Goal: Information Seeking & Learning: Learn about a topic

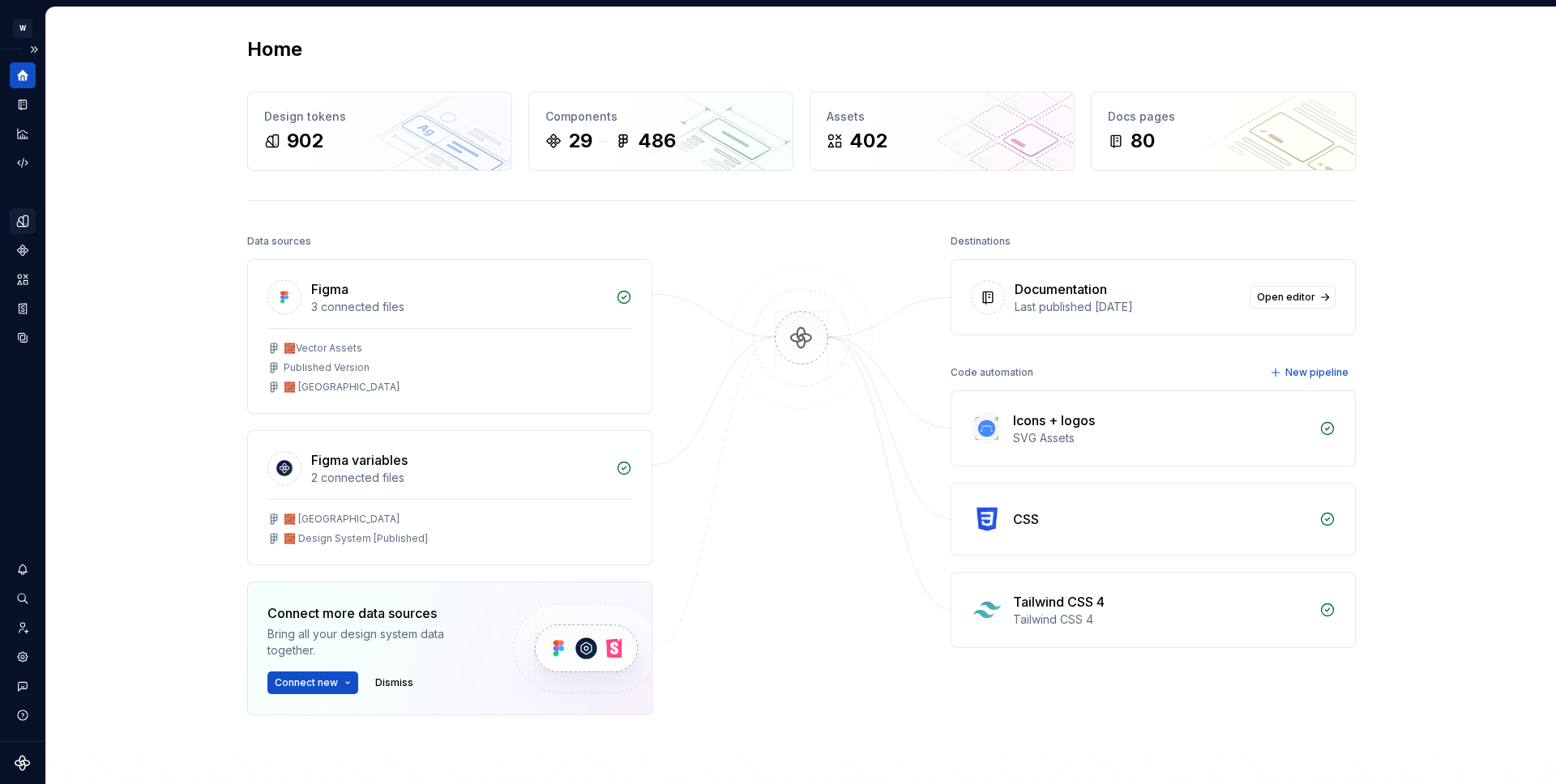
click at [31, 224] on div "Design tokens" at bounding box center [22, 221] width 26 height 26
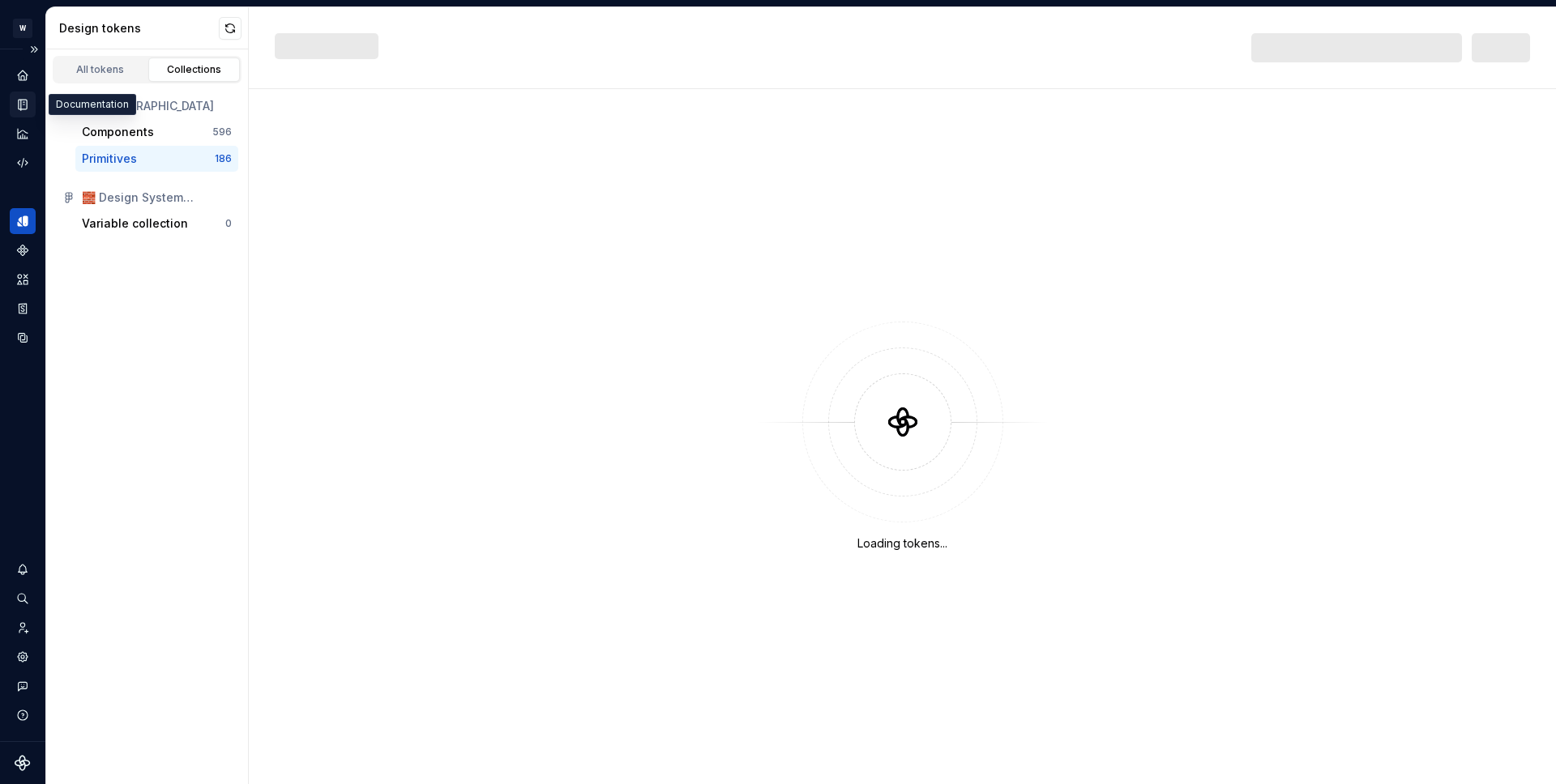
click at [14, 108] on div "Documentation" at bounding box center [22, 104] width 26 height 26
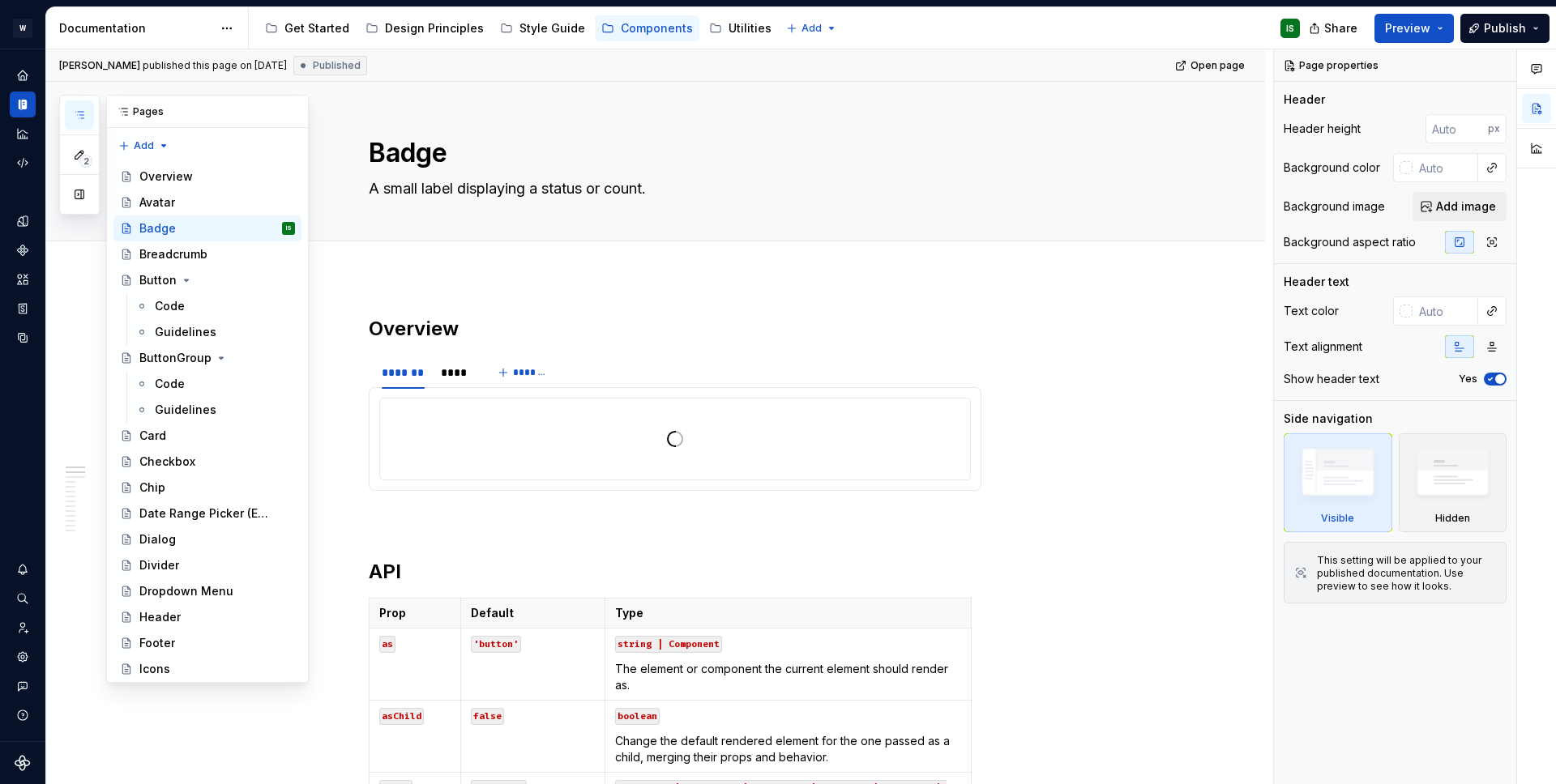
click at [80, 117] on icon "button" at bounding box center [79, 115] width 13 height 13
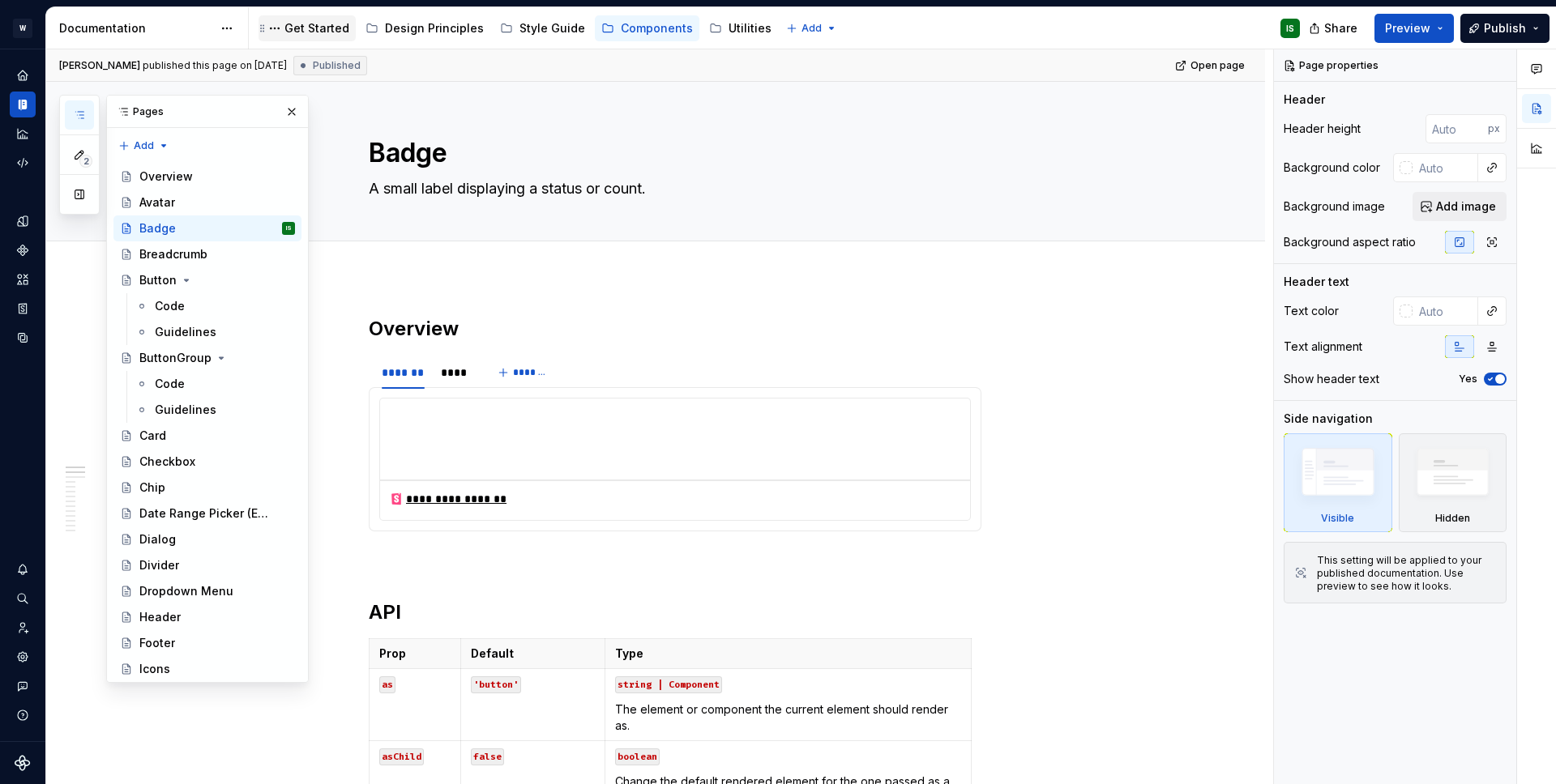
click at [301, 30] on div "Get Started" at bounding box center [317, 28] width 65 height 17
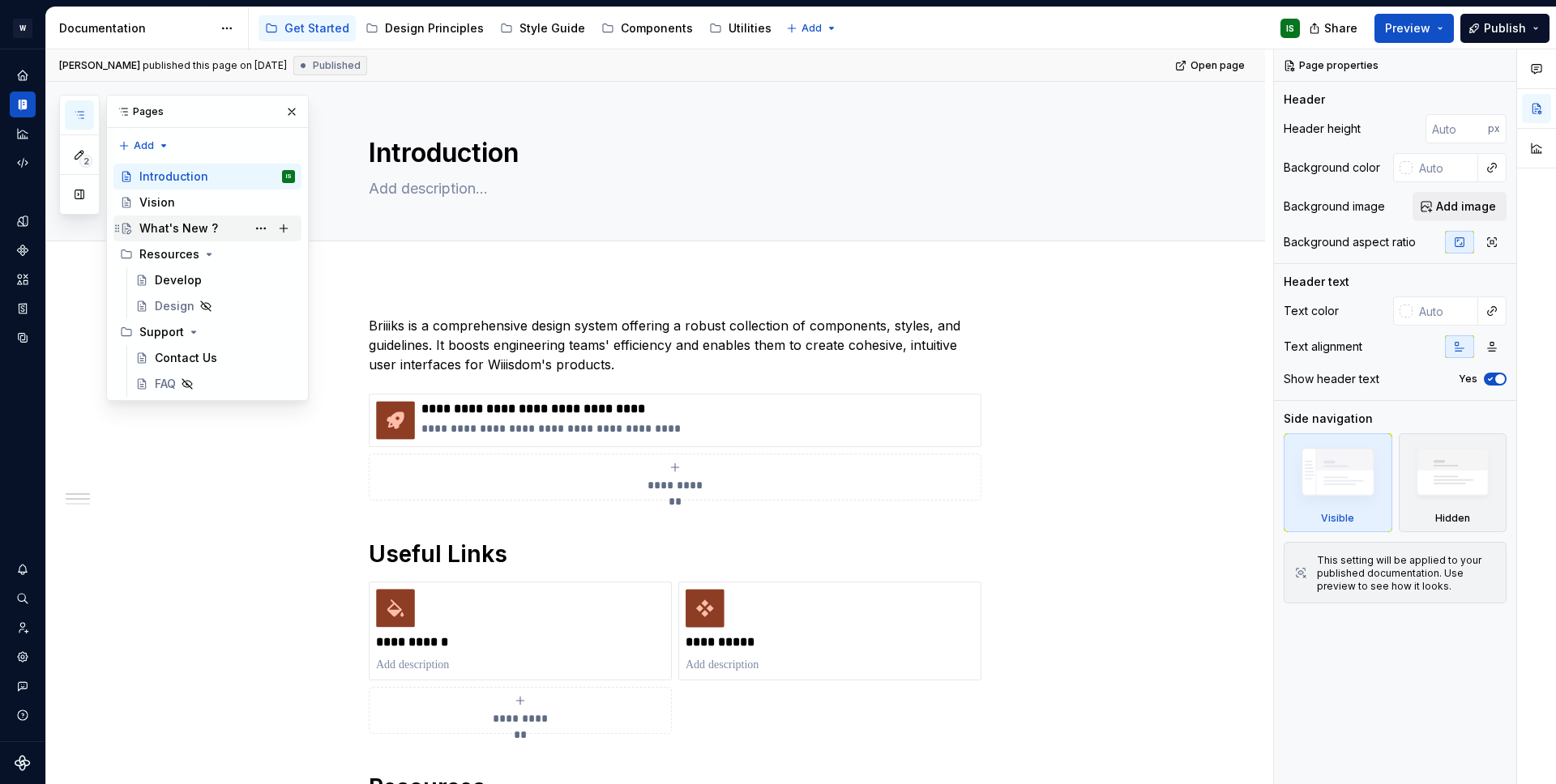
click at [197, 232] on div "What's New ?" at bounding box center [178, 228] width 79 height 17
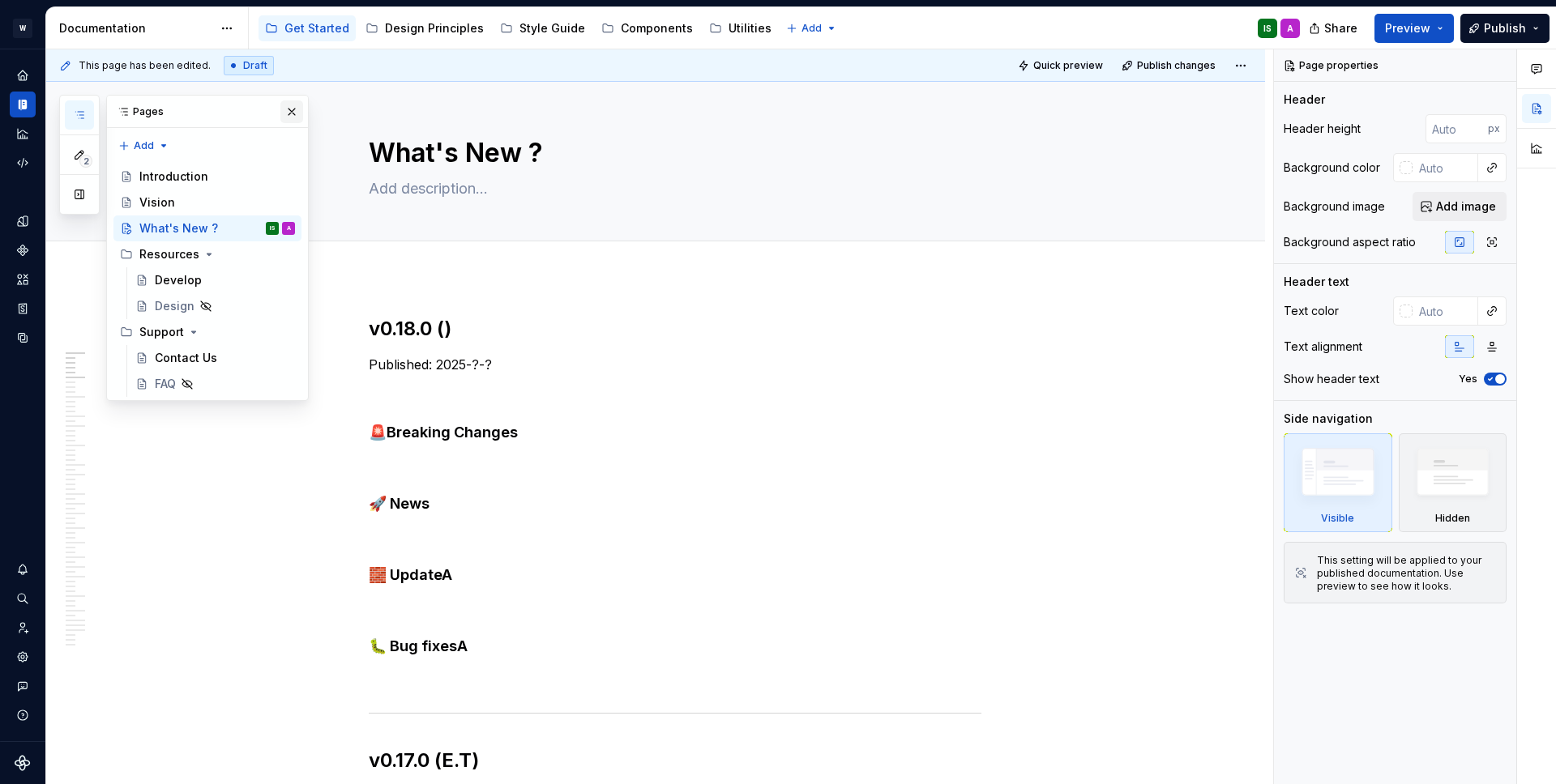
click at [286, 116] on button "button" at bounding box center [291, 111] width 22 height 22
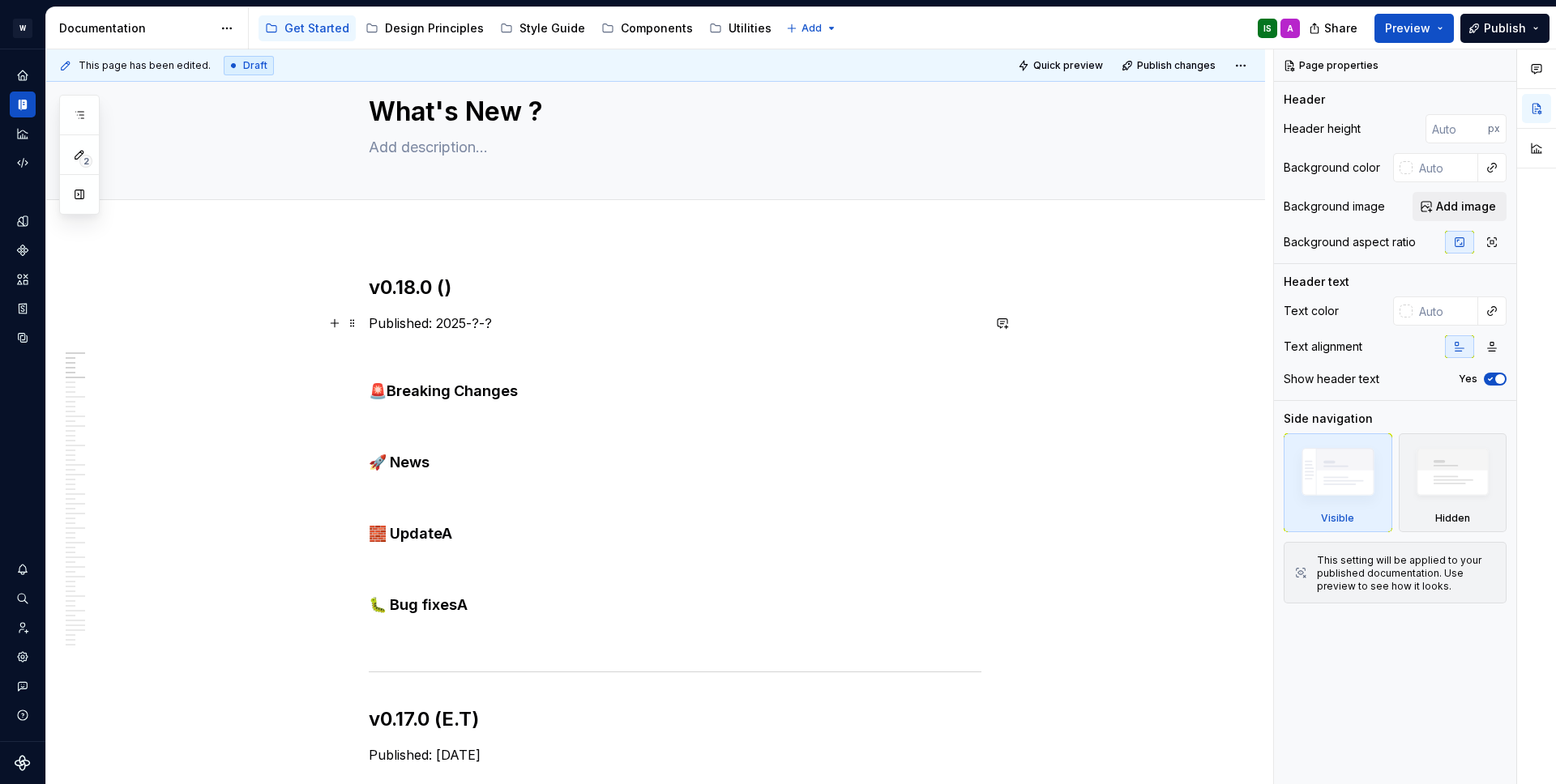
click at [588, 343] on p at bounding box center [675, 352] width 613 height 19
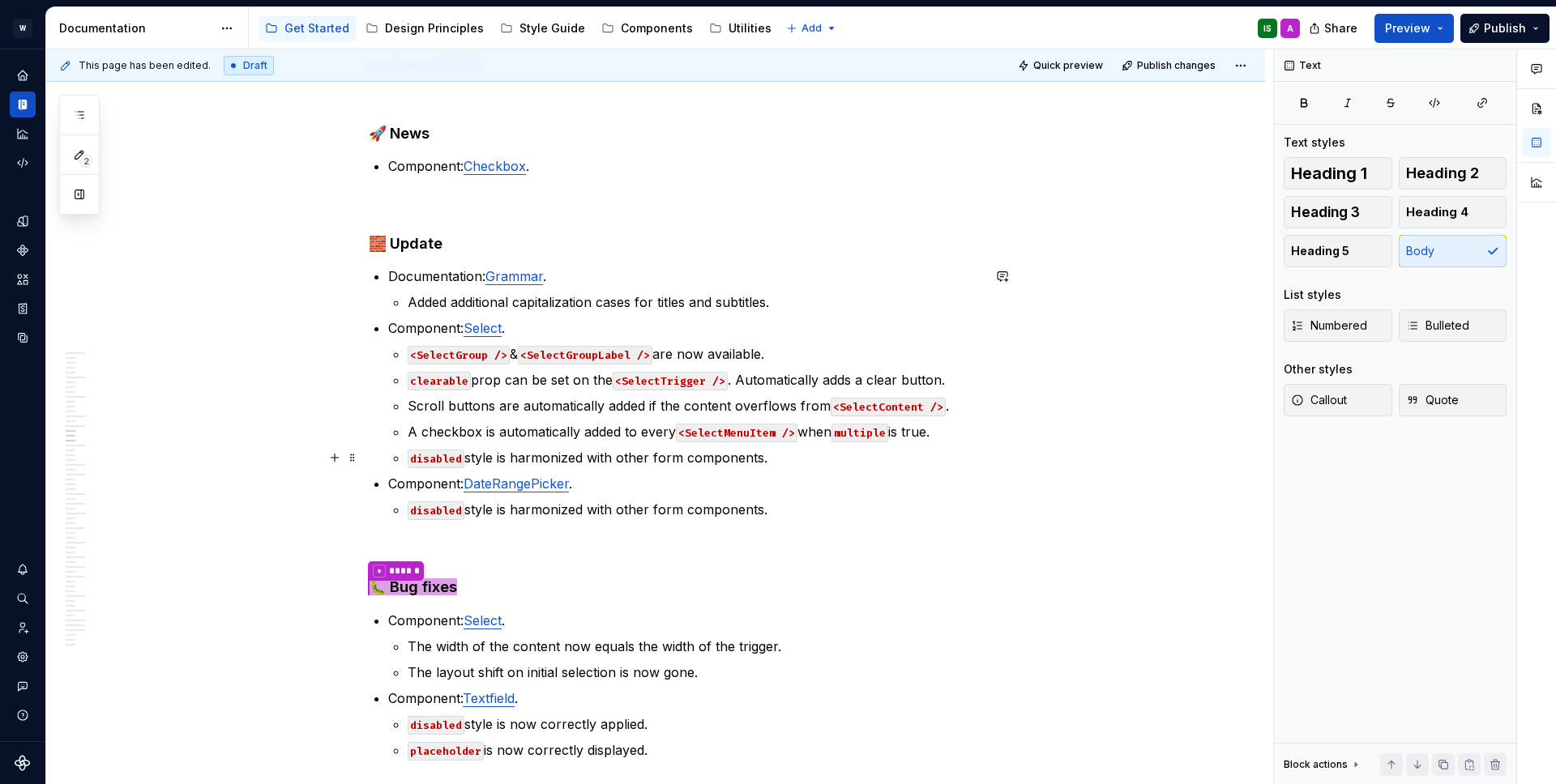
scroll to position [3201, 0]
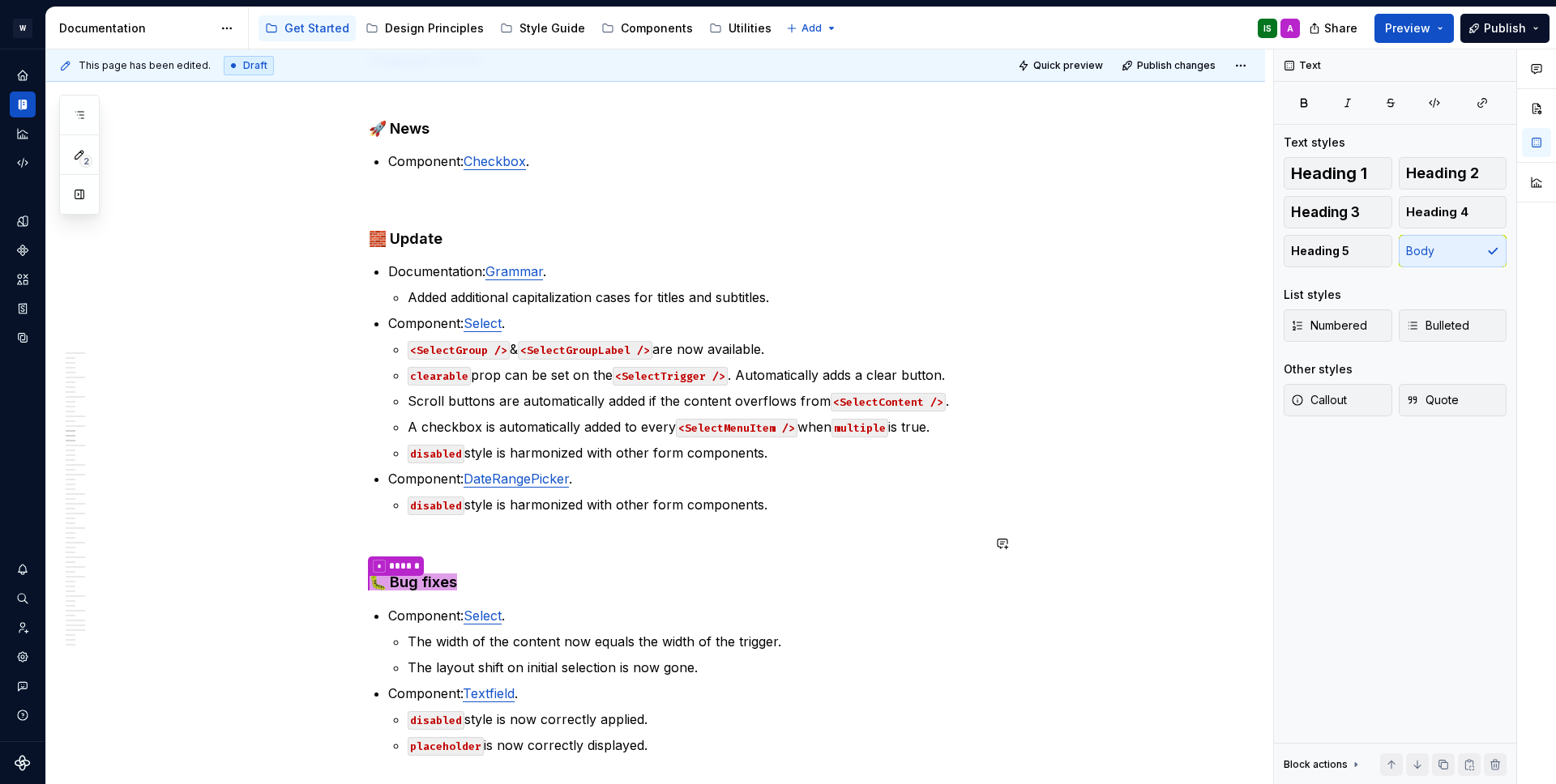
click at [788, 513] on p "disabled style is harmonized with other form components." at bounding box center [694, 504] width 574 height 19
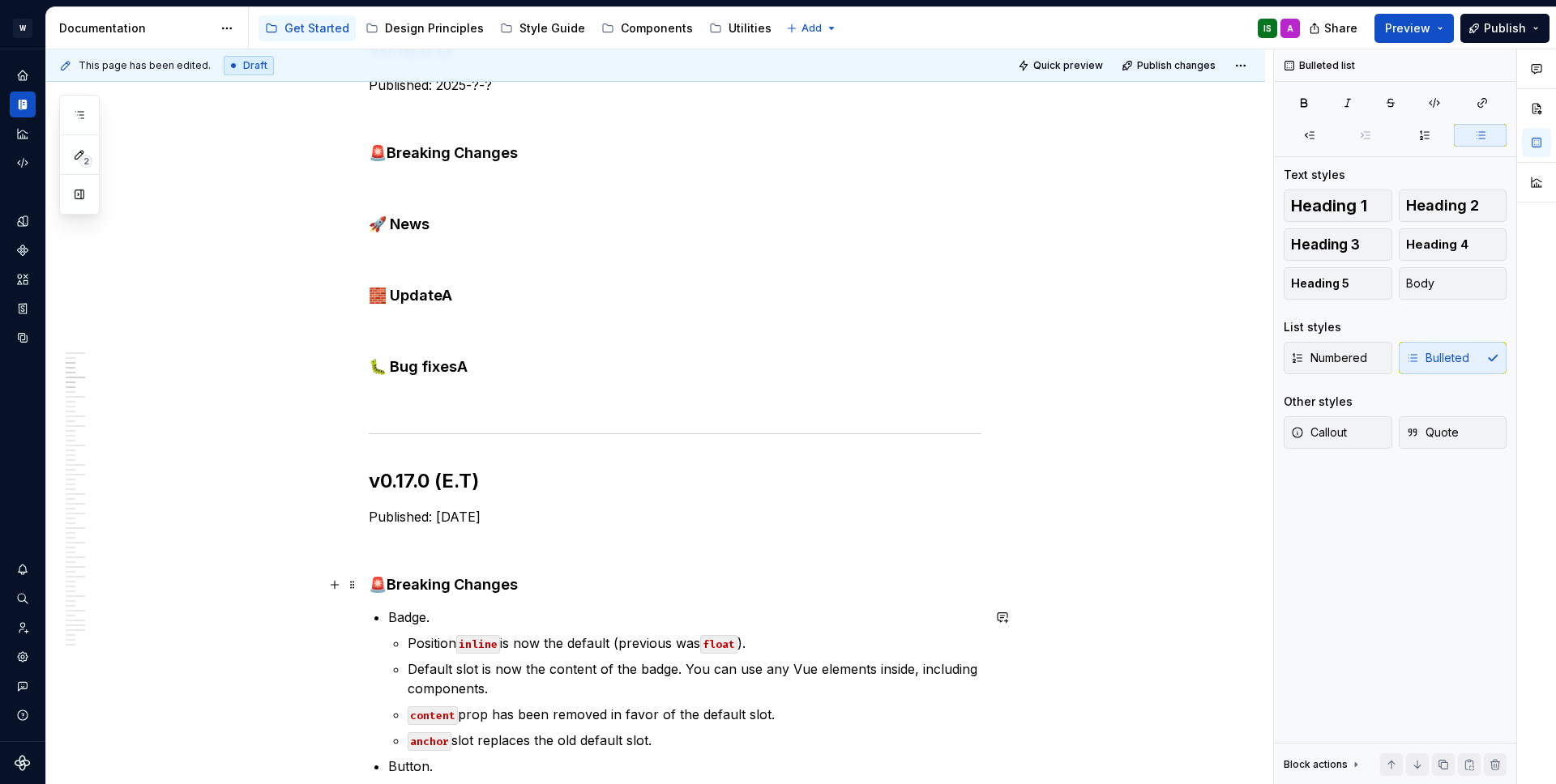
scroll to position [0, 0]
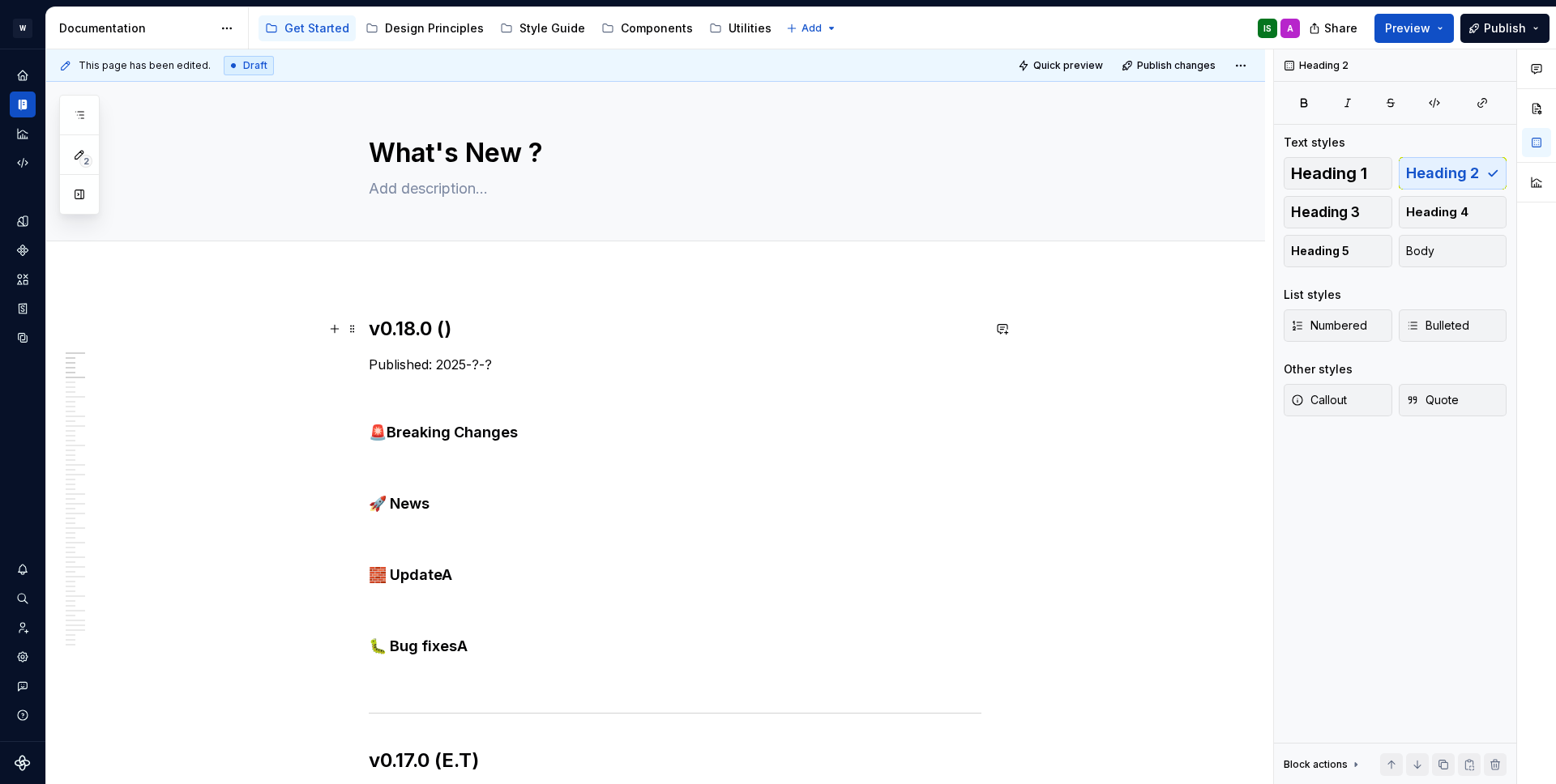
click at [450, 325] on h2 "v0.18.0 ()" at bounding box center [675, 329] width 613 height 26
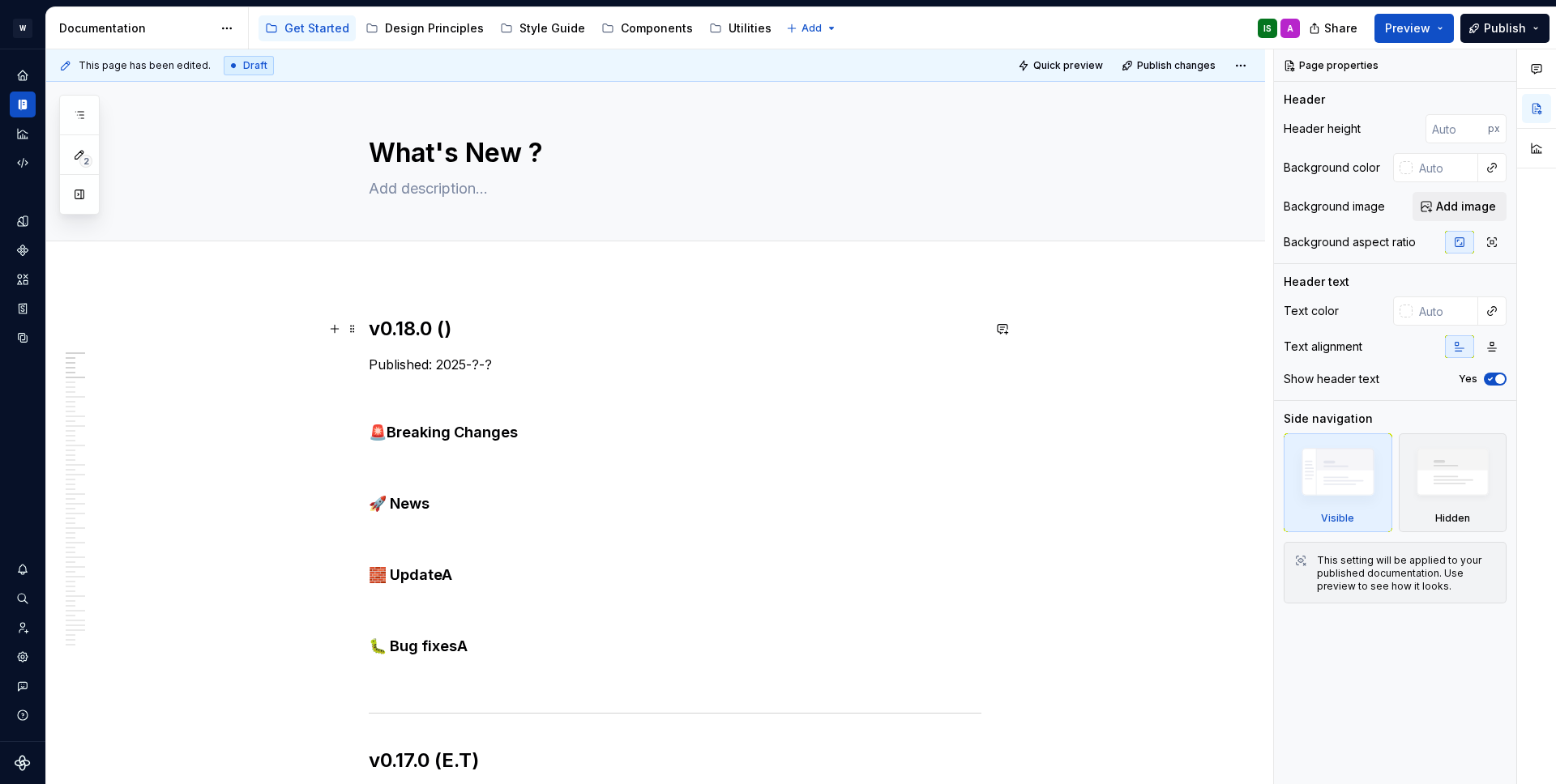
type textarea "*"
click at [450, 333] on h2 "v0.18.0 ()" at bounding box center [675, 329] width 613 height 26
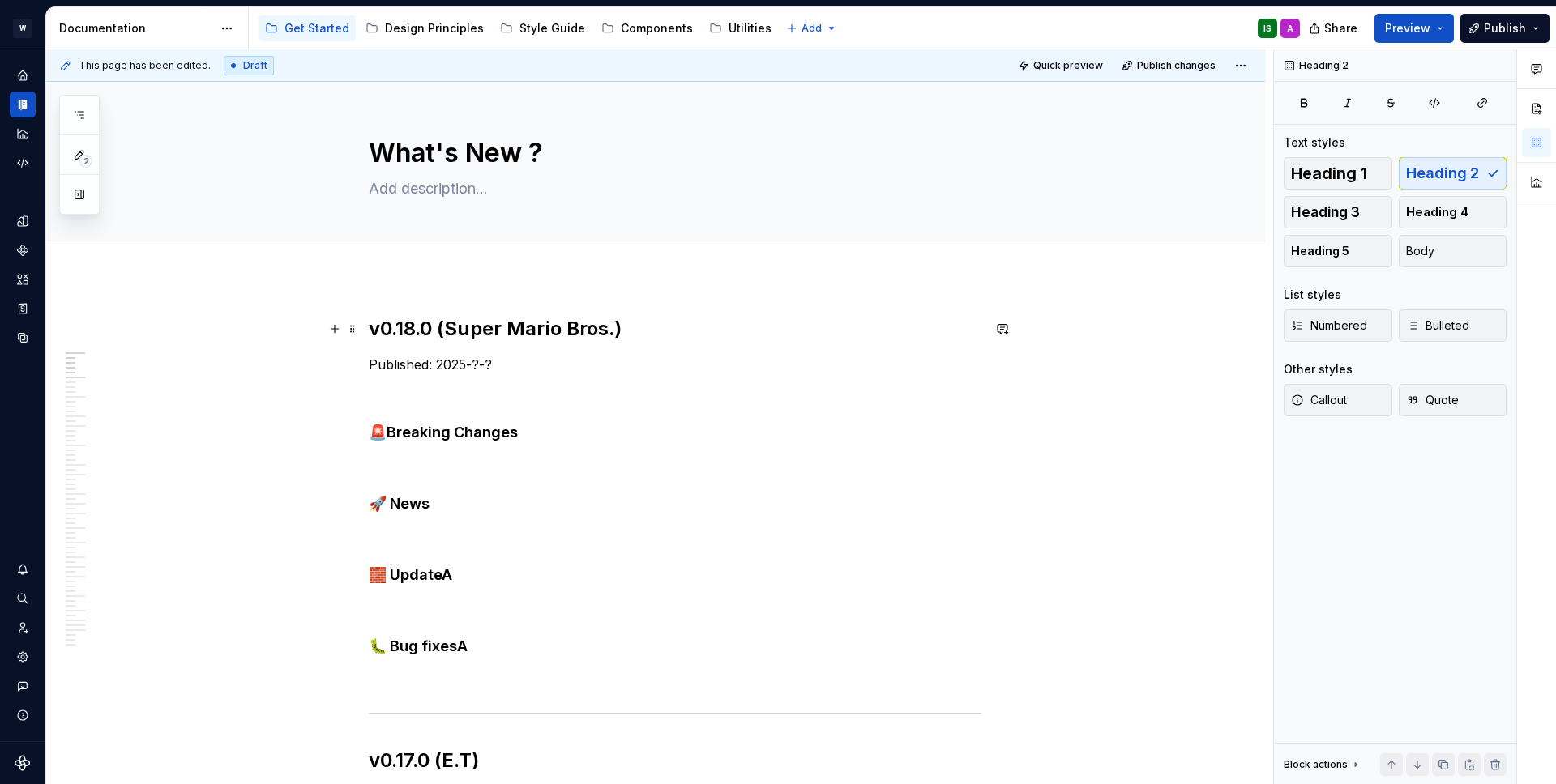
drag, startPoint x: 686, startPoint y: 339, endPoint x: 712, endPoint y: 334, distance: 26.5
click at [686, 339] on h2 "v0.18.0 (Super Mario Bros.)" at bounding box center [675, 329] width 613 height 26
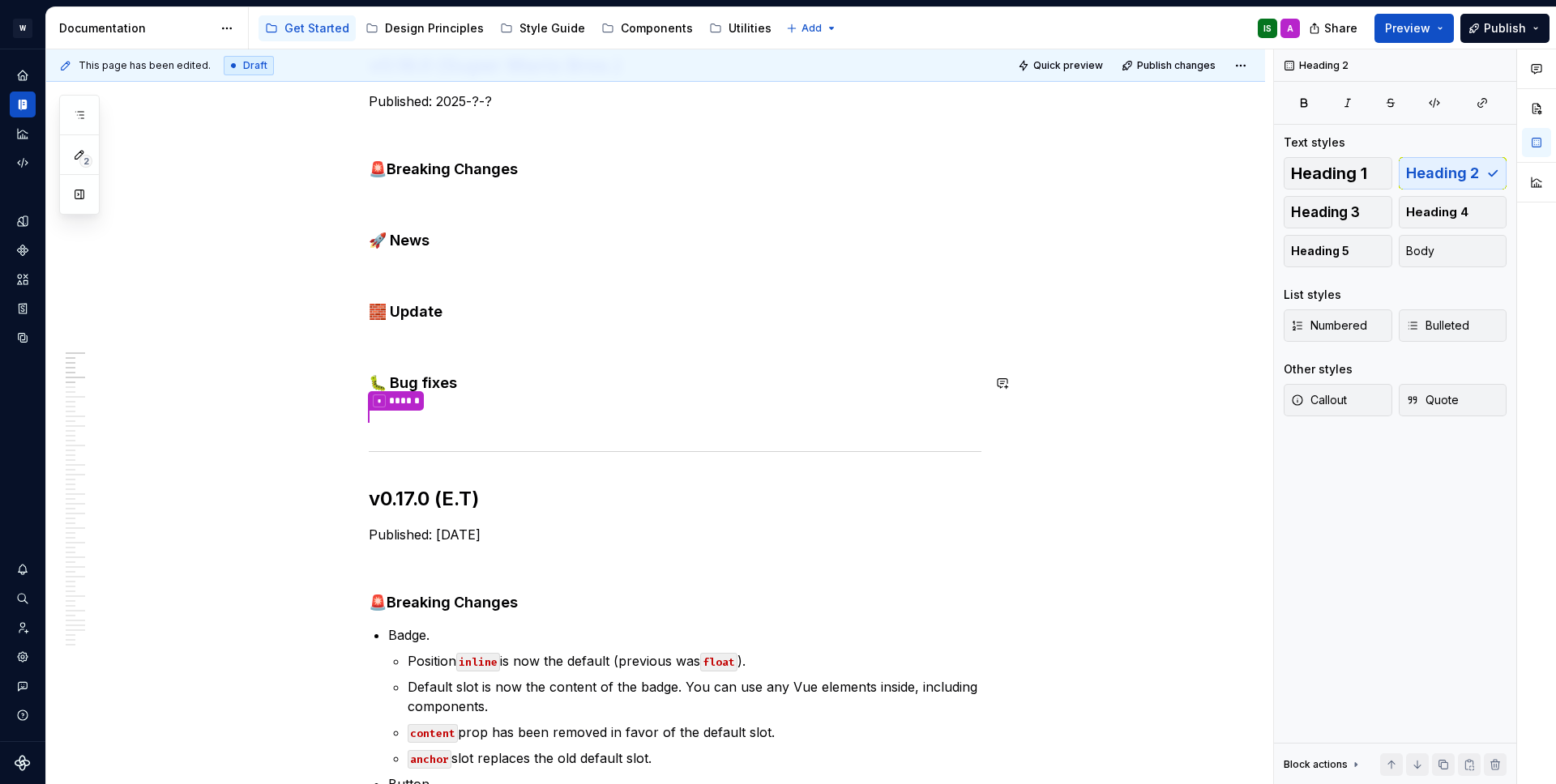
scroll to position [267, 0]
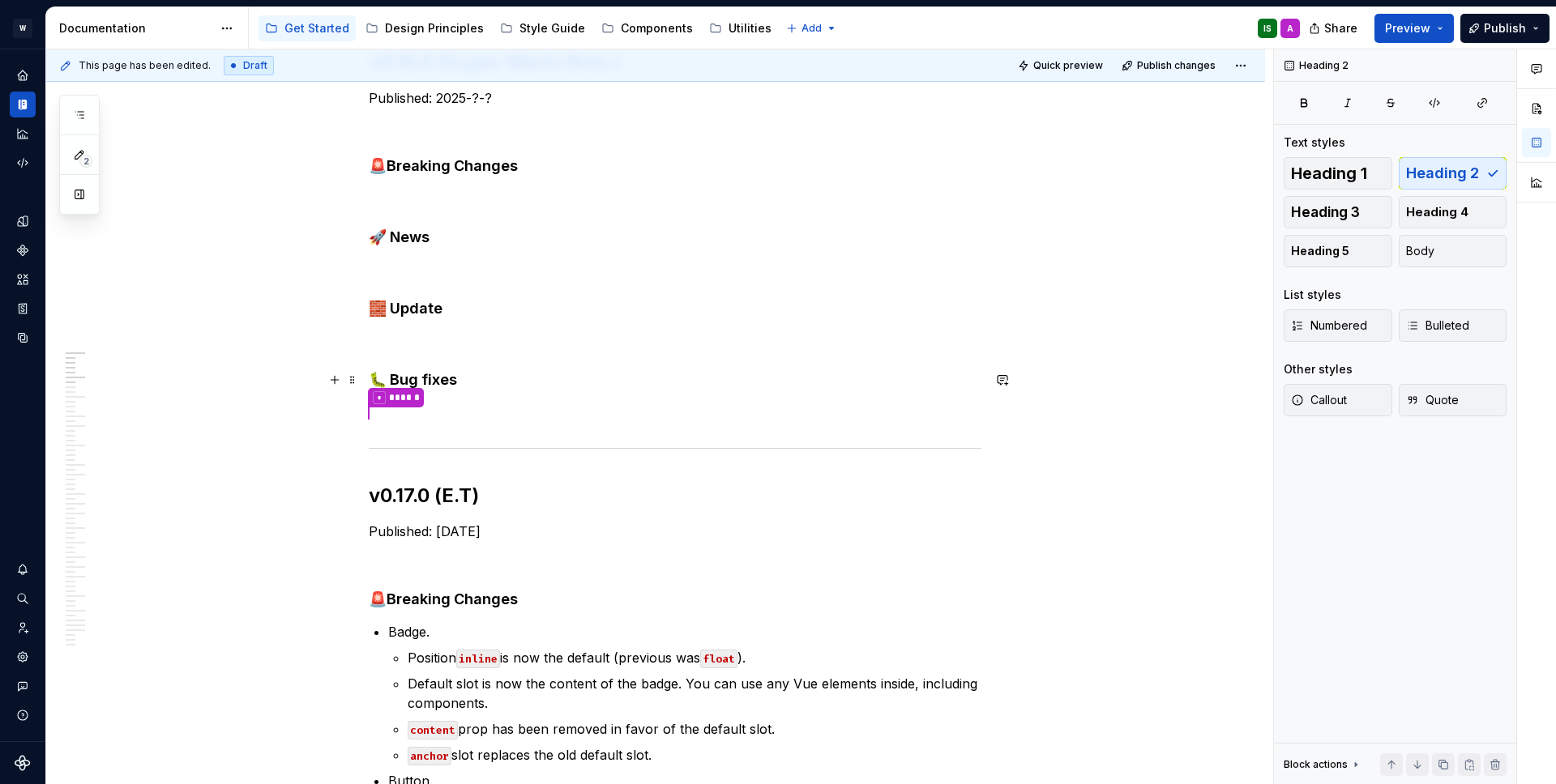
click at [484, 382] on h4 "🐛 Bug fixes" at bounding box center [675, 379] width 613 height 19
click at [76, 195] on button "button" at bounding box center [79, 194] width 29 height 29
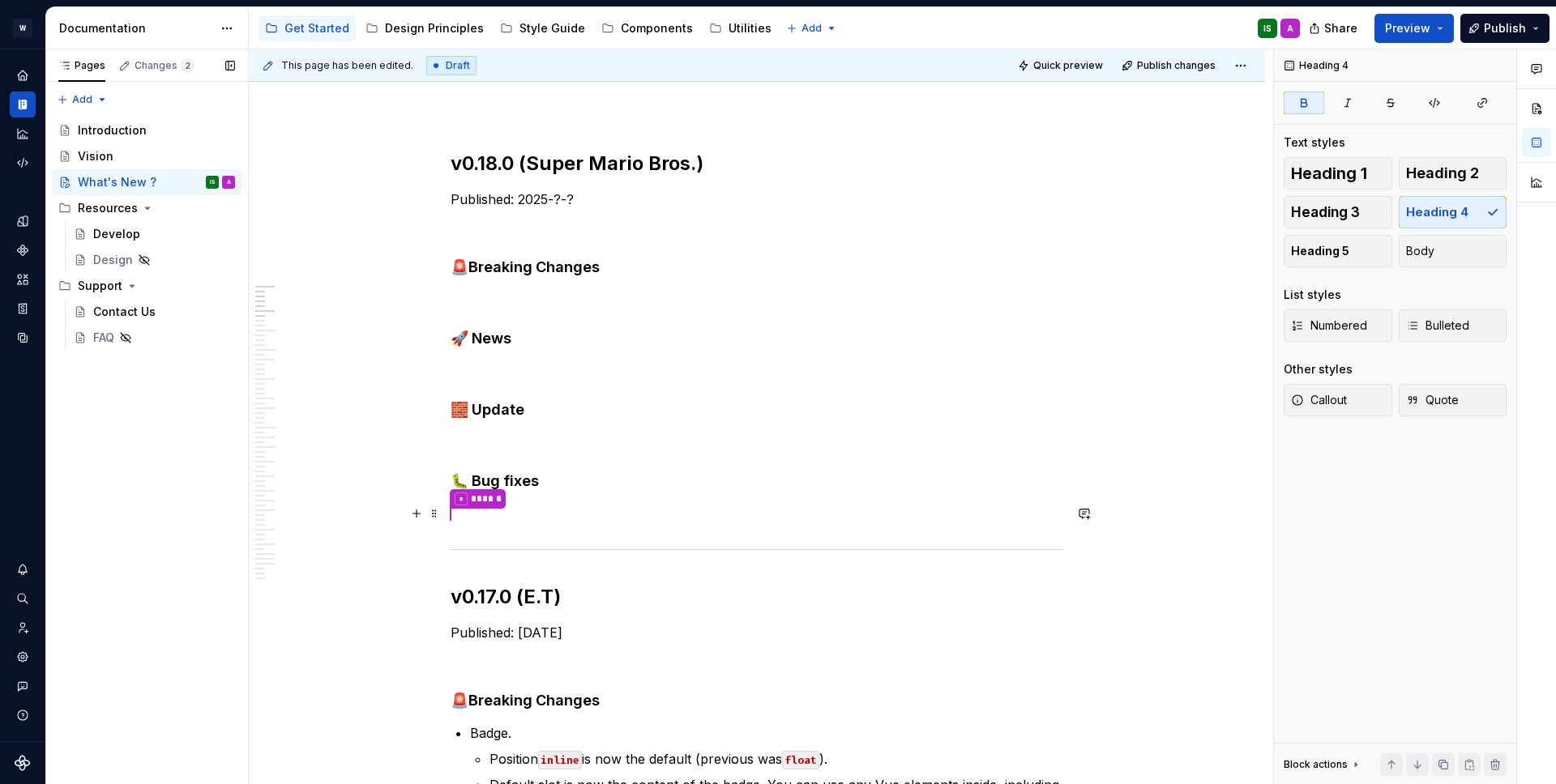
scroll to position [154, 0]
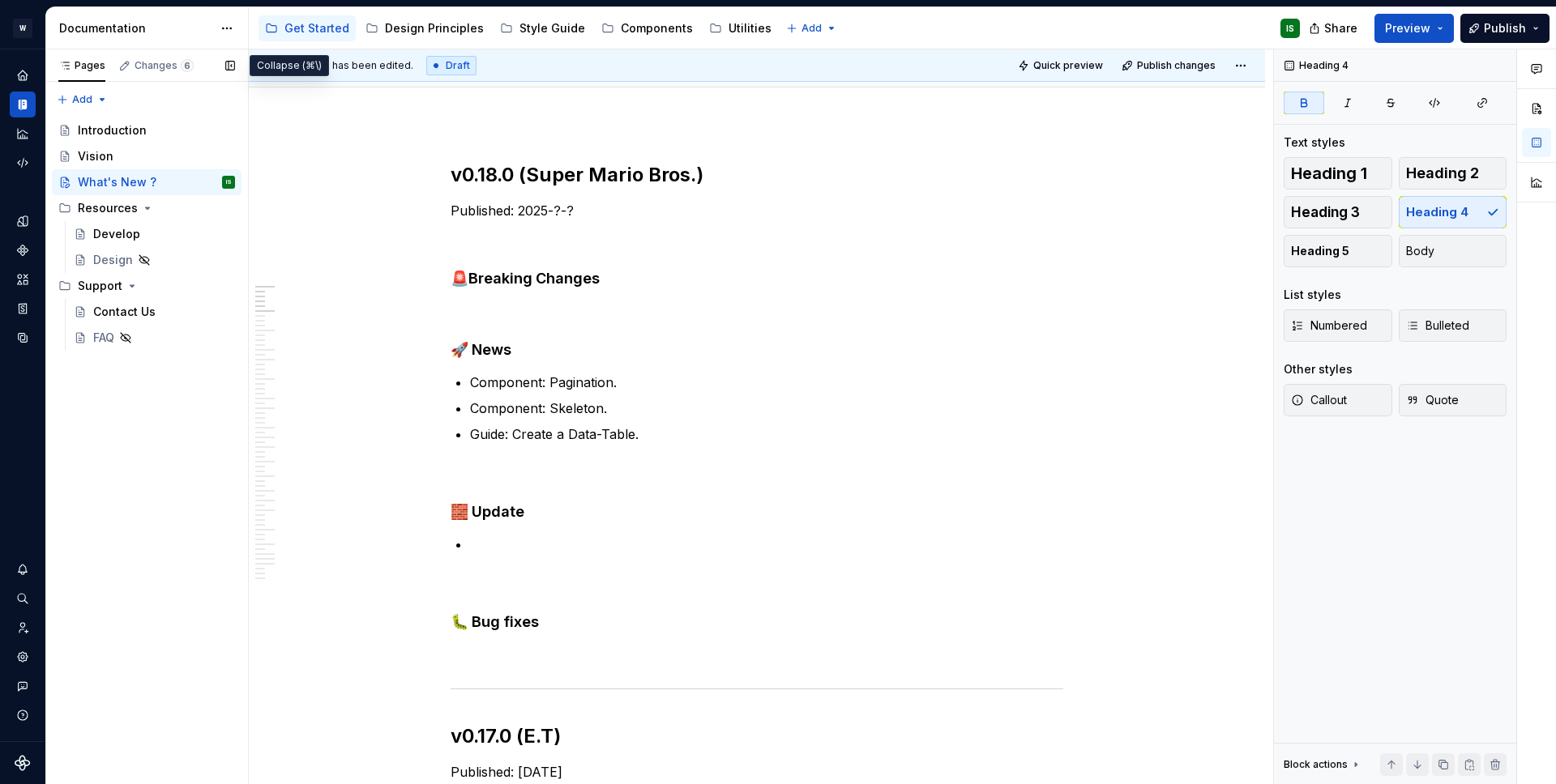
type textarea "*"
